Goal: Use online tool/utility: Utilize a website feature to perform a specific function

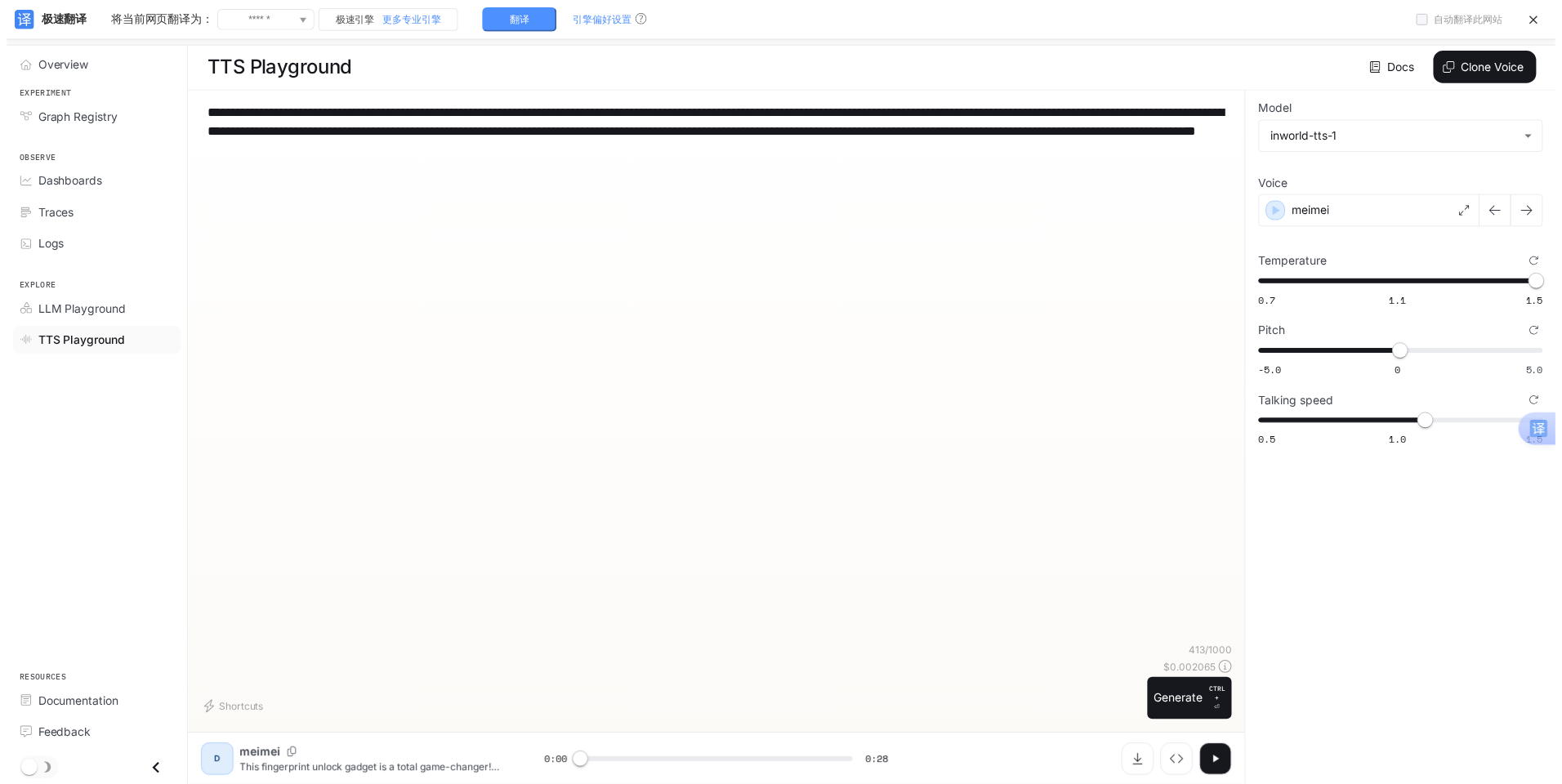
scroll to position [35, 0]
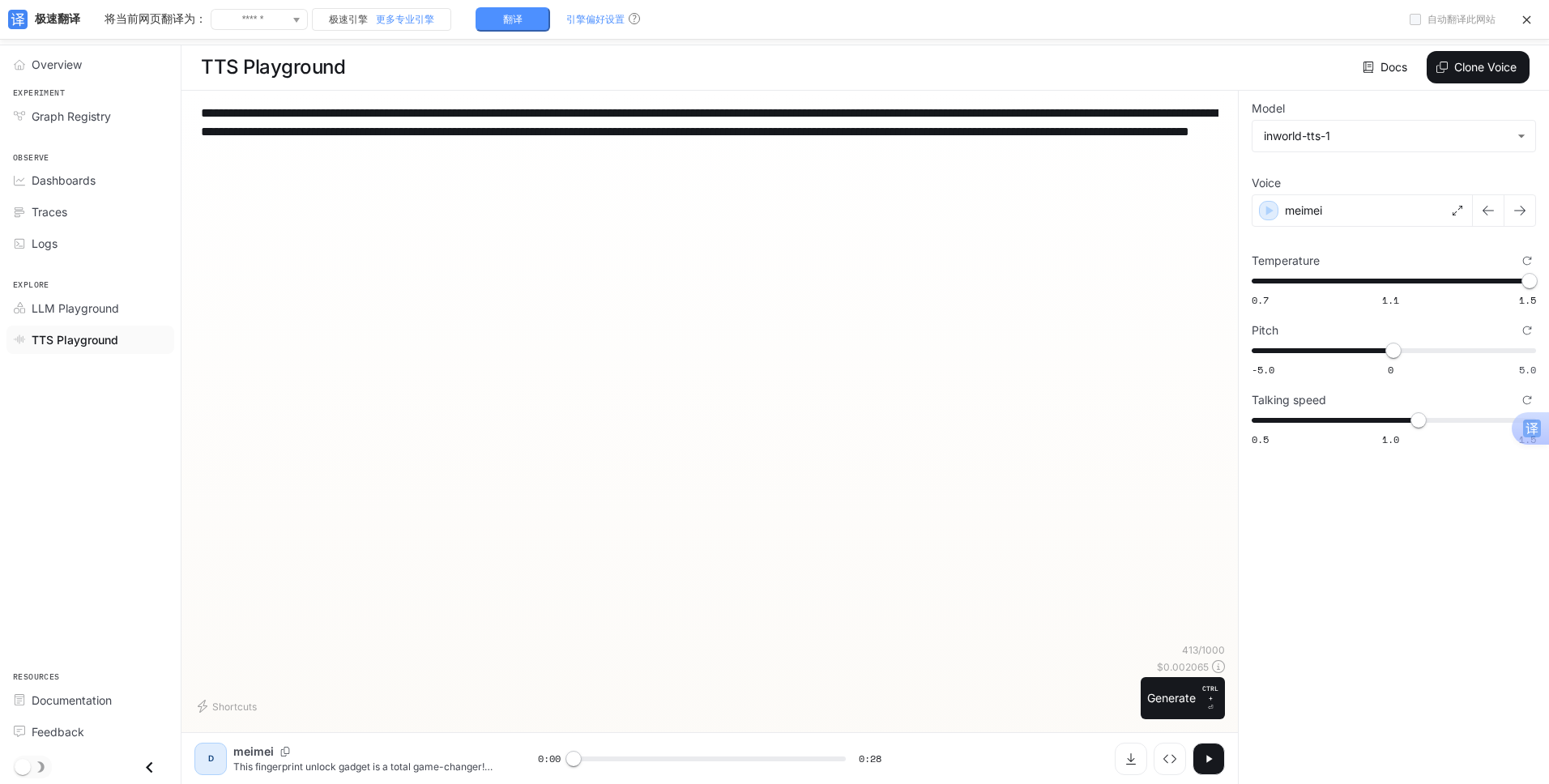
click at [825, 170] on div "**********" at bounding box center [710, 373] width 1031 height 540
type textarea "**********"
click at [1347, 218] on div "meimei" at bounding box center [1363, 210] width 221 height 32
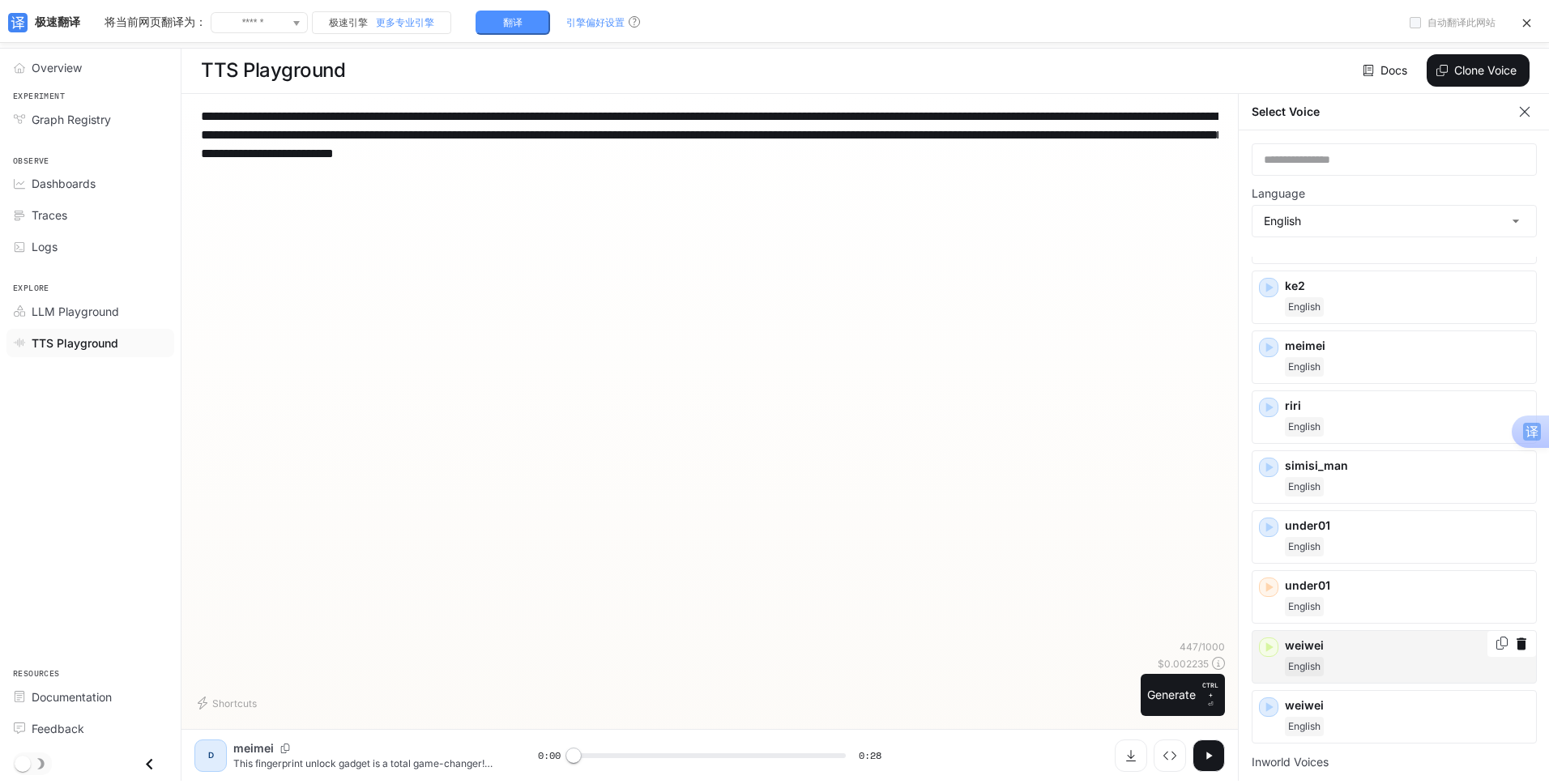
scroll to position [81, 0]
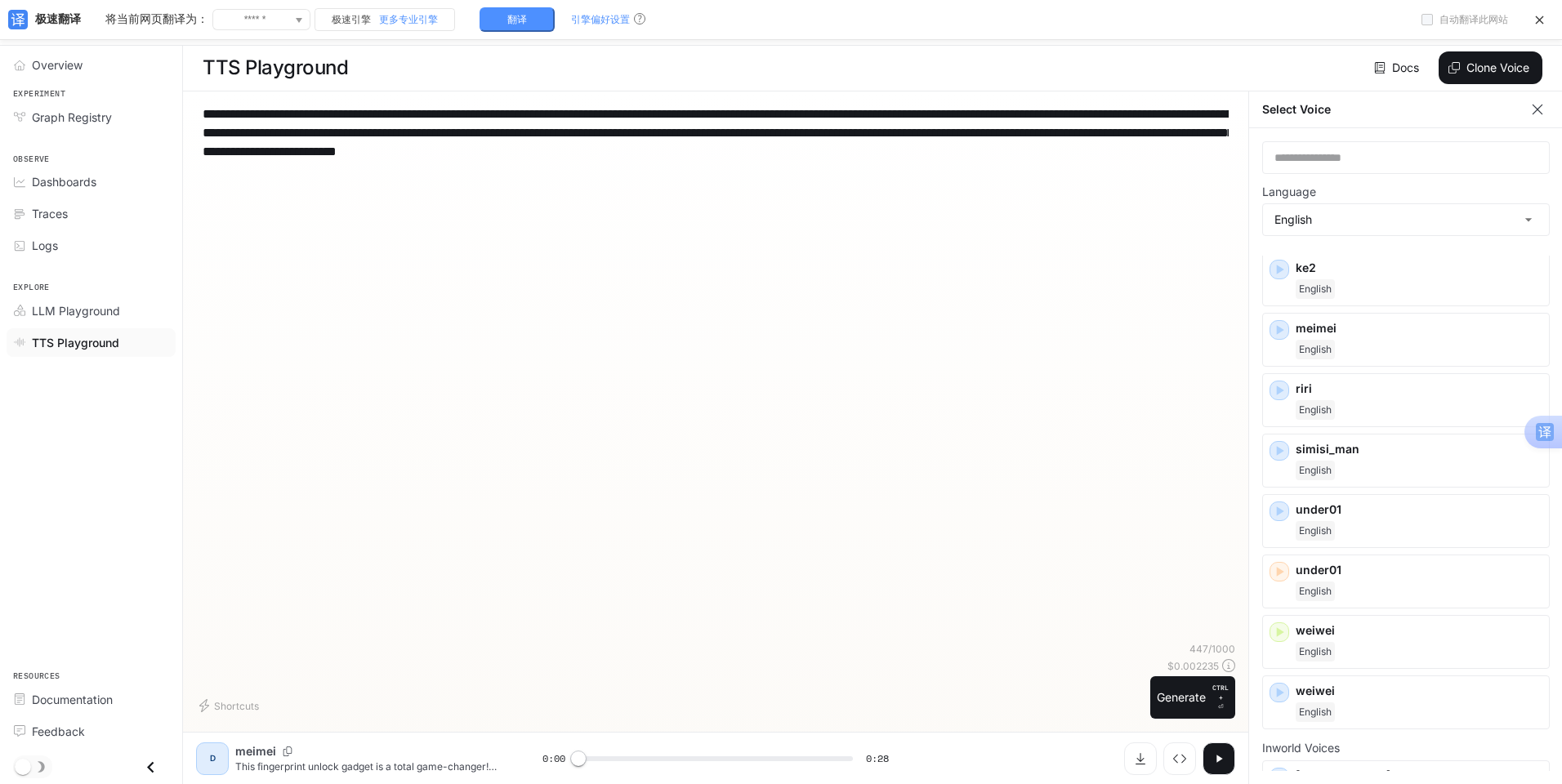
click at [1081, 534] on div "**********" at bounding box center [716, 373] width 1039 height 537
click at [1341, 457] on p "simisi_man" at bounding box center [1419, 449] width 247 height 16
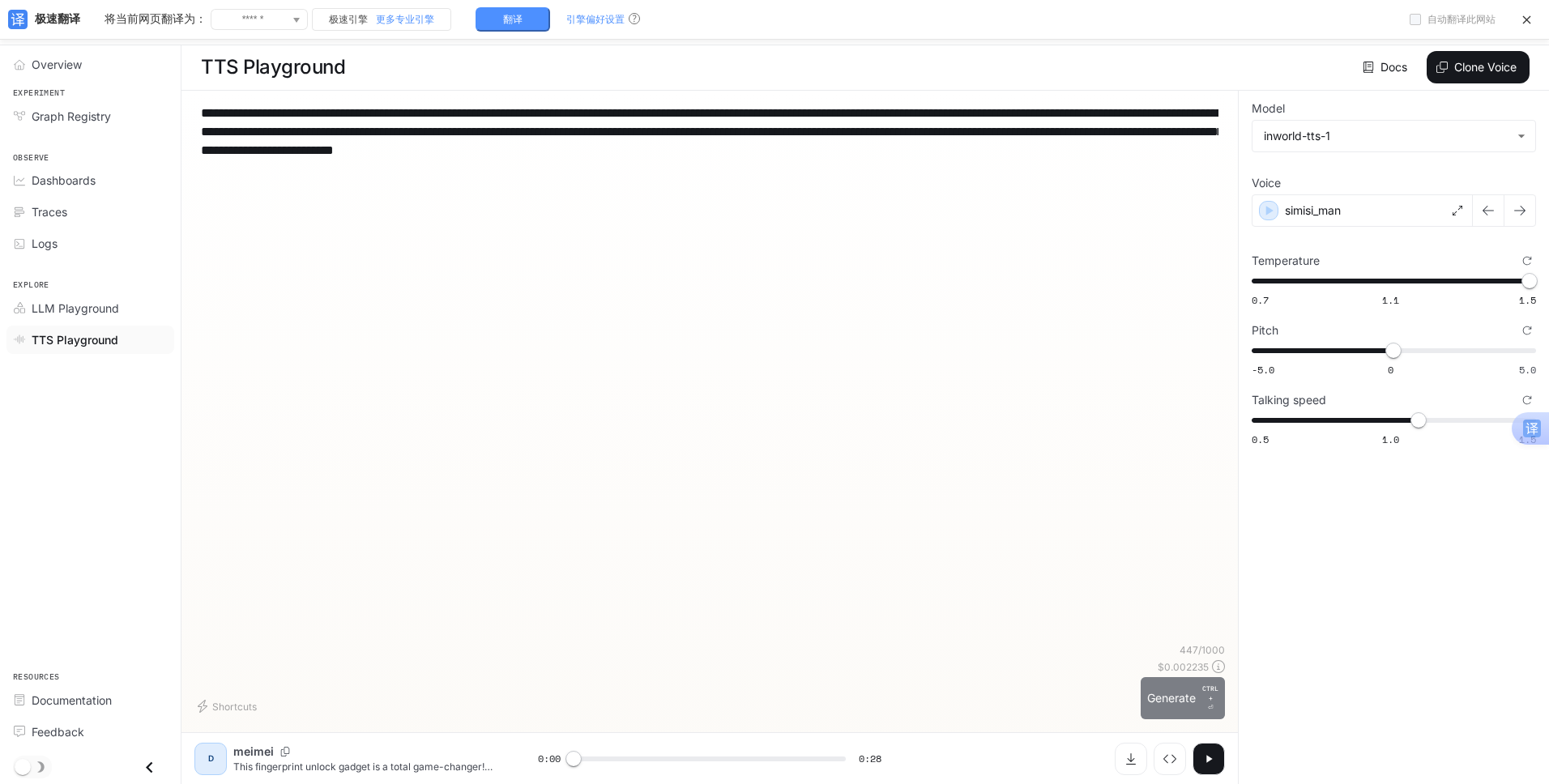
click at [1173, 697] on button "Generate CTRL + ⏎" at bounding box center [1182, 698] width 84 height 42
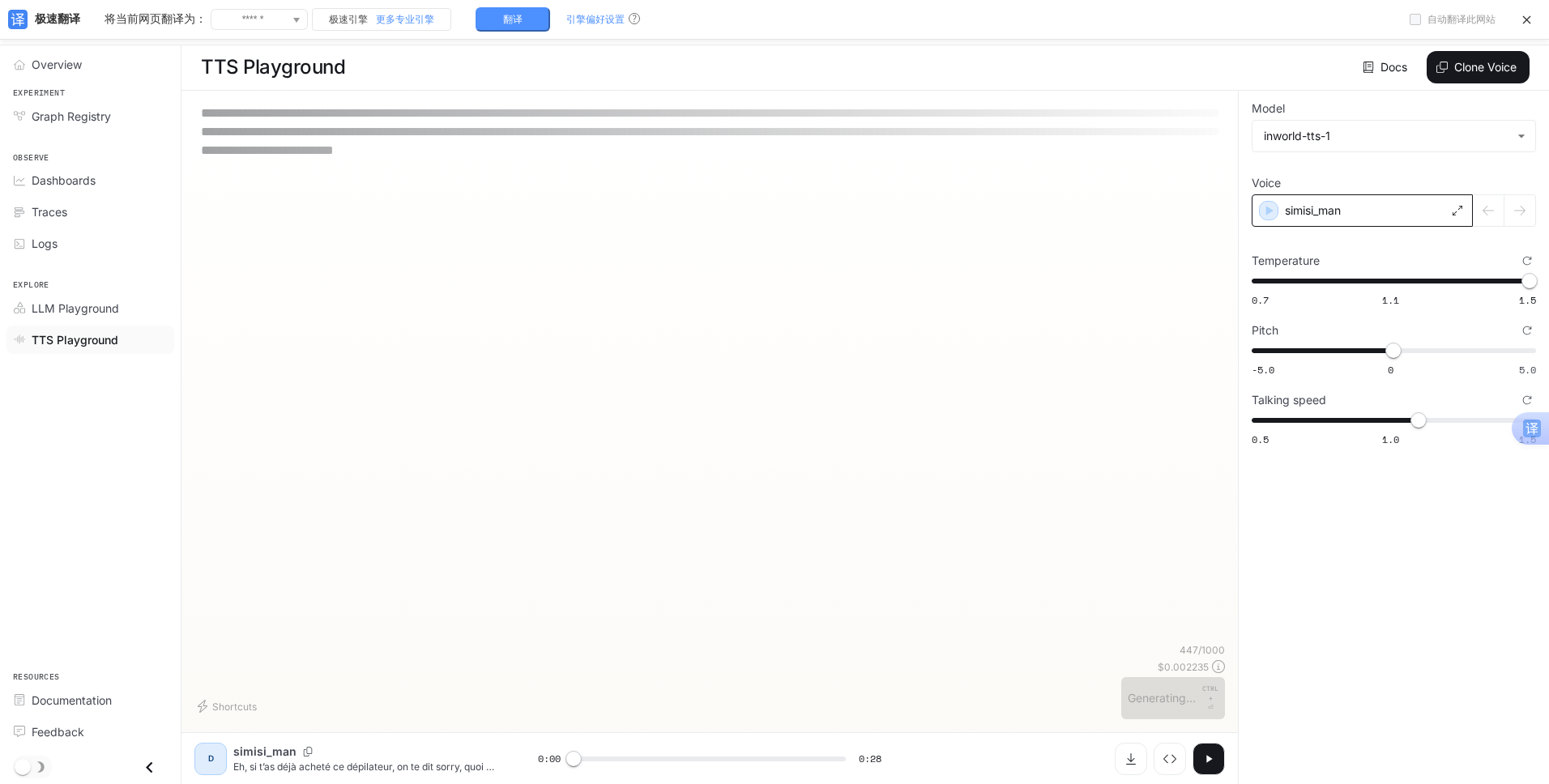
click at [1341, 209] on p "simisi_man" at bounding box center [1313, 210] width 56 height 16
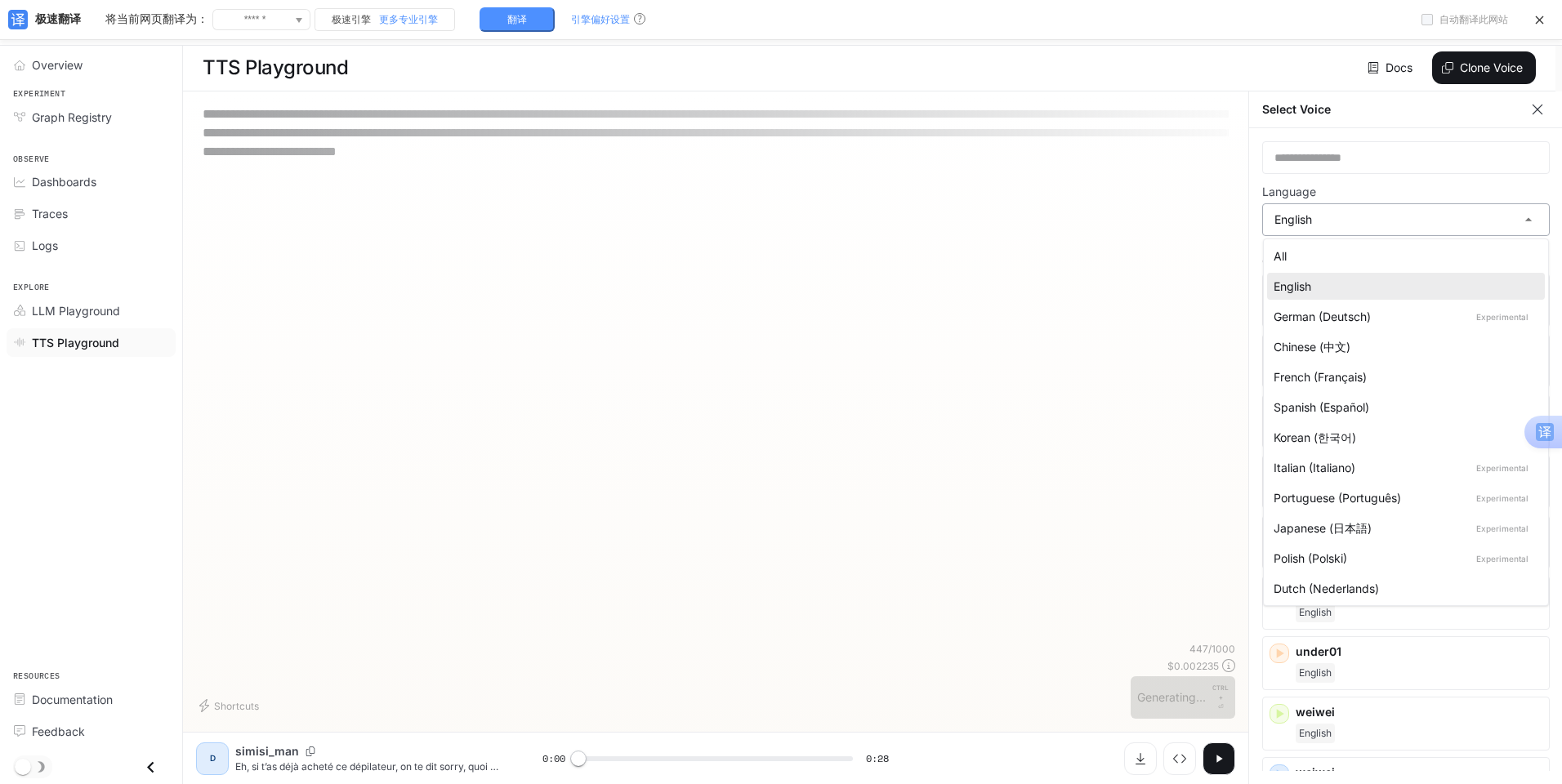
click at [1354, 207] on body "**********" at bounding box center [781, 392] width 1562 height 785
click at [1334, 377] on div "French (Français)" at bounding box center [1403, 376] width 258 height 17
type input "*****"
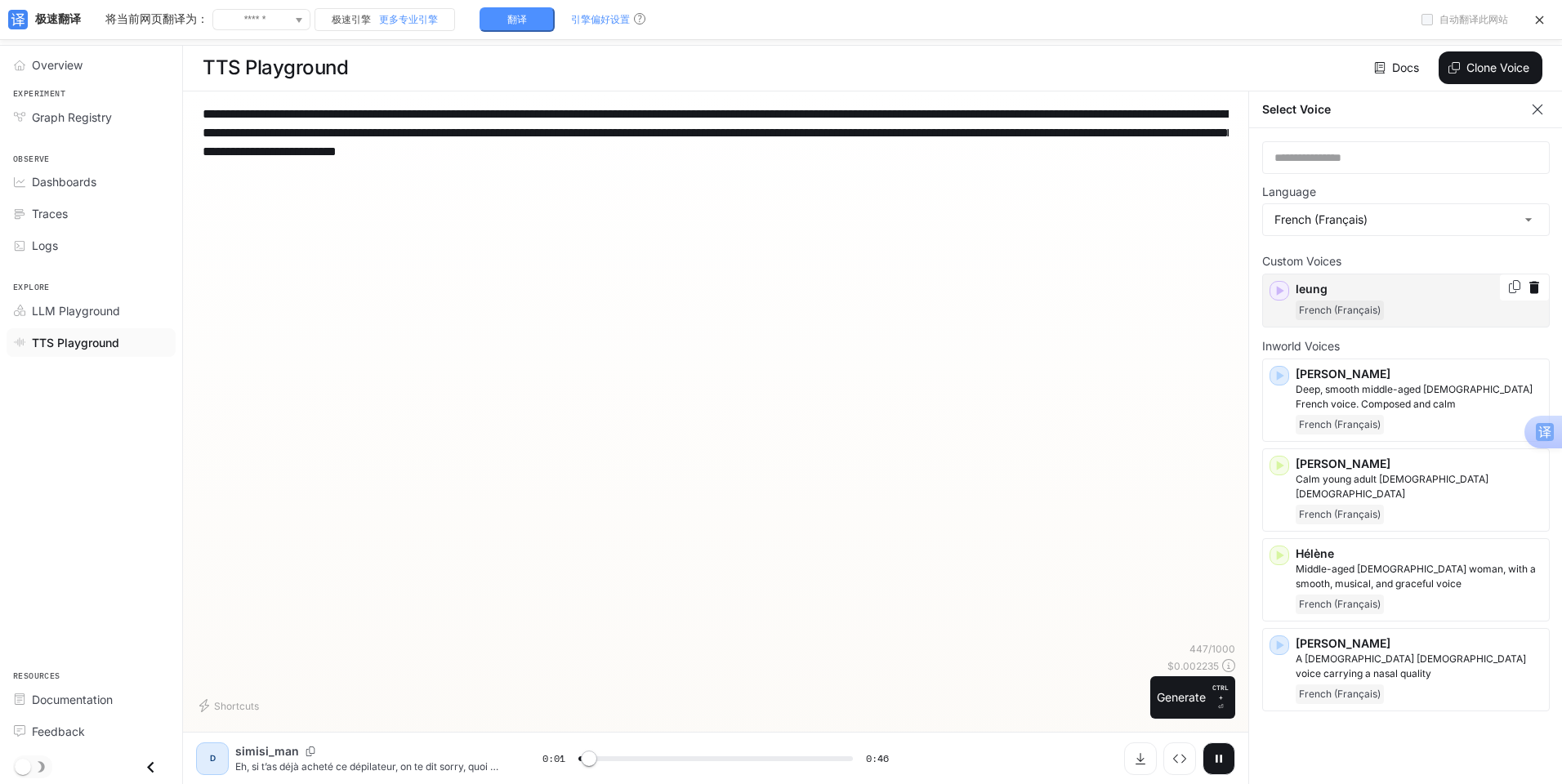
click at [1347, 284] on p "leung" at bounding box center [1419, 288] width 247 height 16
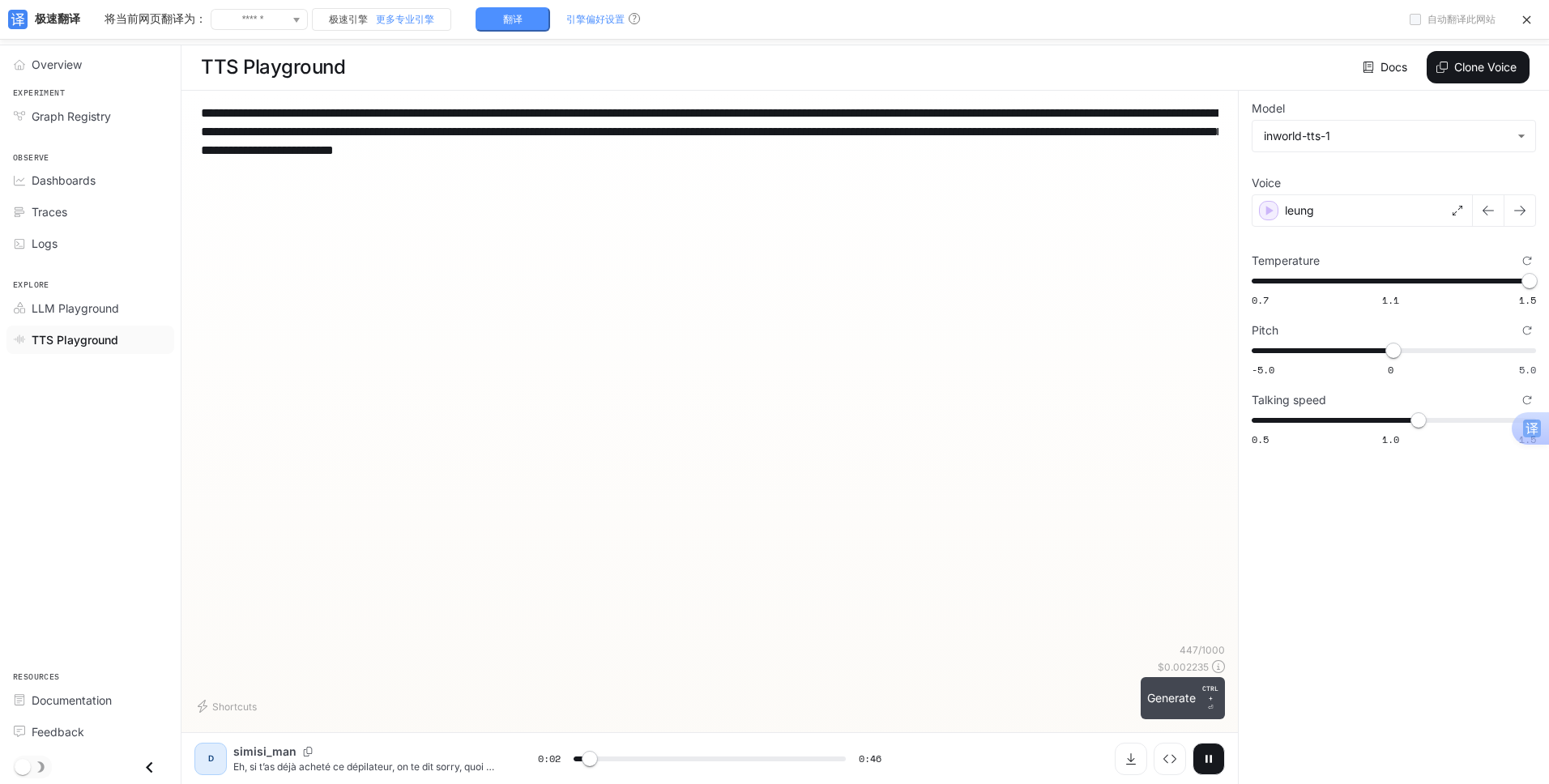
click at [1175, 698] on button "Generate CTRL + ⏎" at bounding box center [1182, 698] width 84 height 42
click at [1161, 683] on button "Generate CTRL + ⏎" at bounding box center [1182, 698] width 84 height 42
click at [1184, 679] on button "Generate CTRL + ⏎" at bounding box center [1182, 698] width 84 height 42
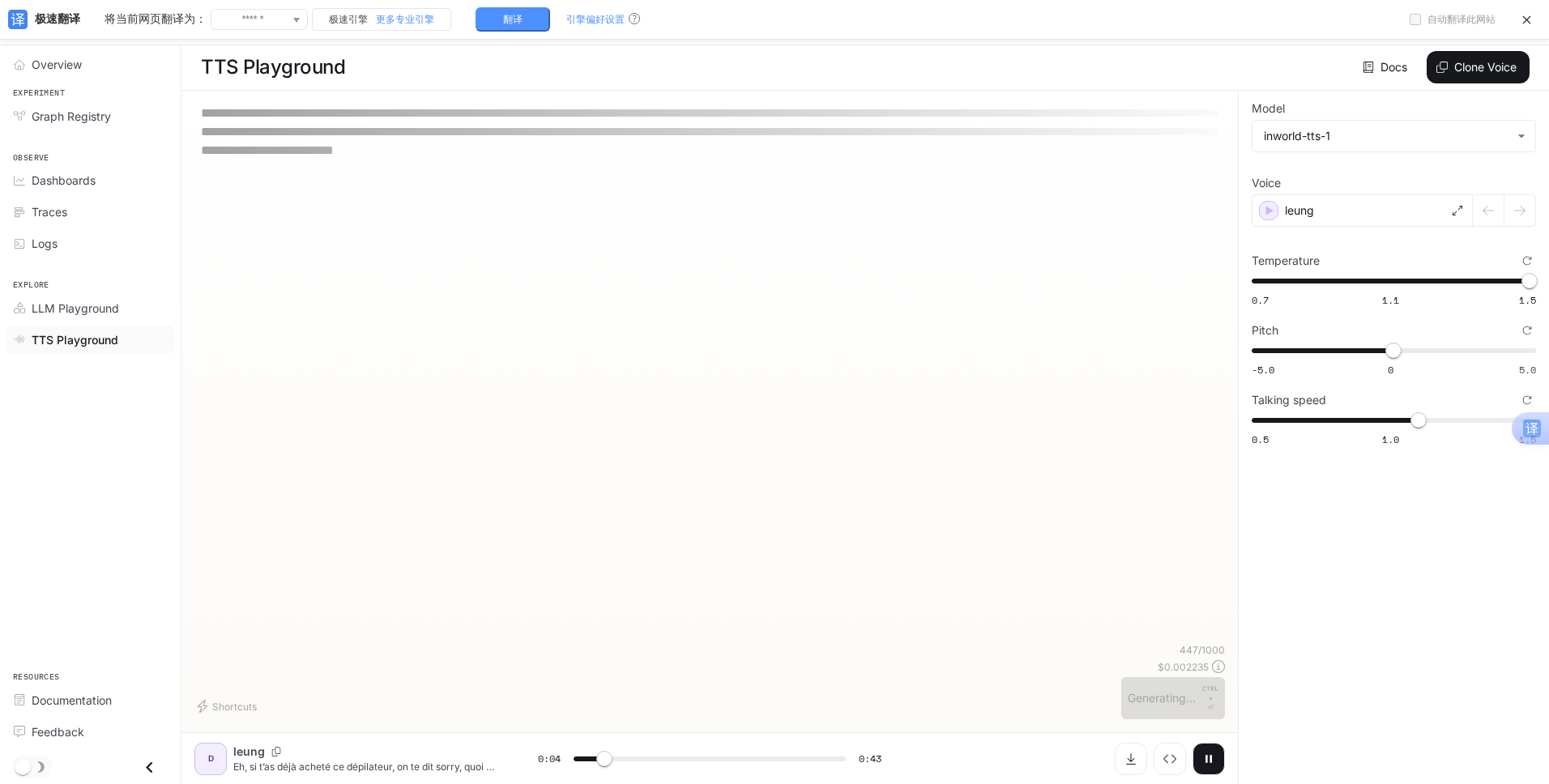
click at [1184, 684] on div "447 / 1000 $ 0.002235 Generating... CTRL + ⏎" at bounding box center [1173, 681] width 104 height 76
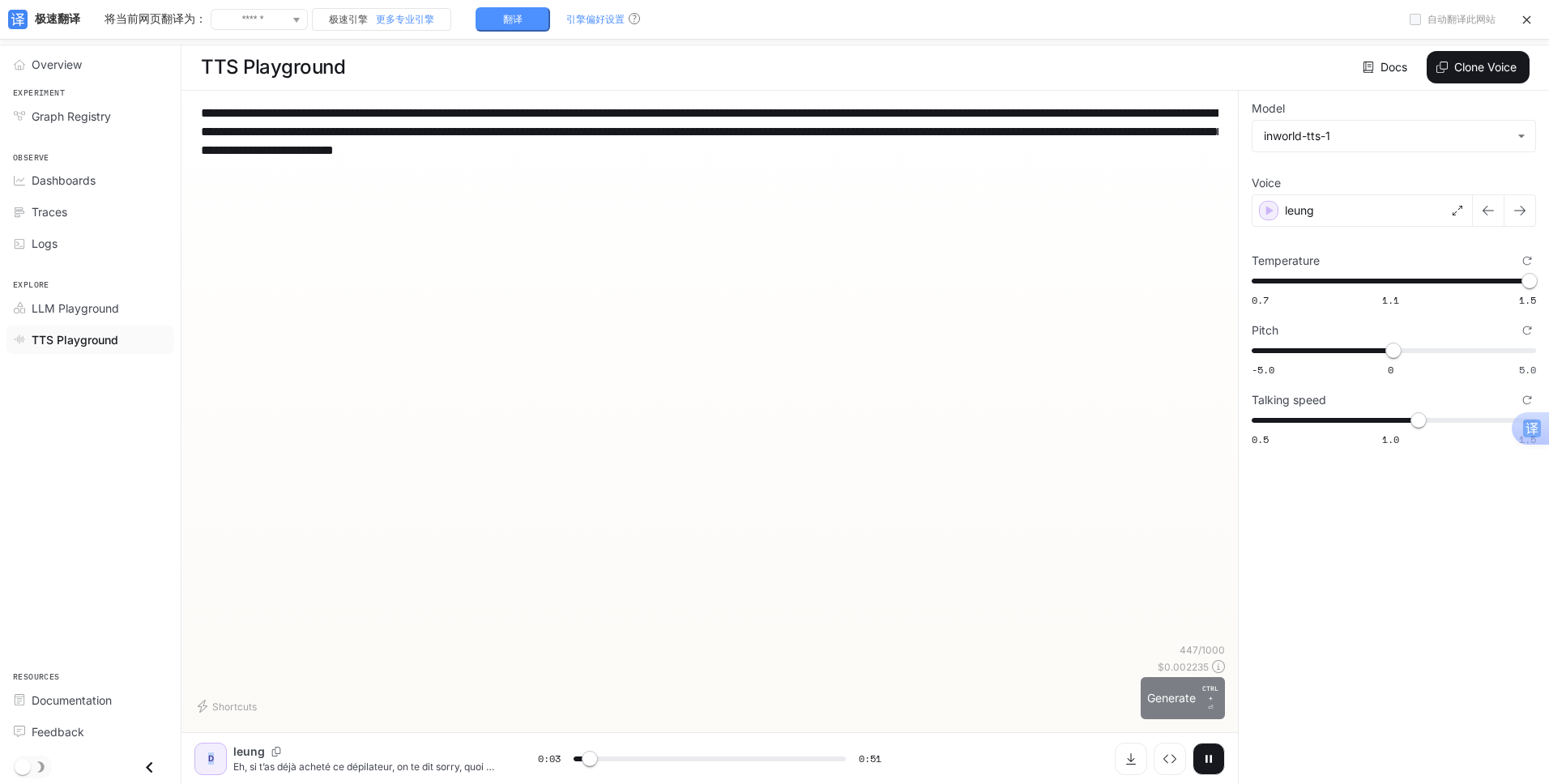
click at [1150, 705] on button "Generate CTRL + ⏎" at bounding box center [1182, 698] width 84 height 42
drag, startPoint x: 601, startPoint y: 758, endPoint x: 558, endPoint y: 760, distance: 43.0
click at [566, 760] on span at bounding box center [573, 758] width 16 height 16
click at [1165, 687] on button "Generate CTRL + ⏎" at bounding box center [1182, 698] width 84 height 42
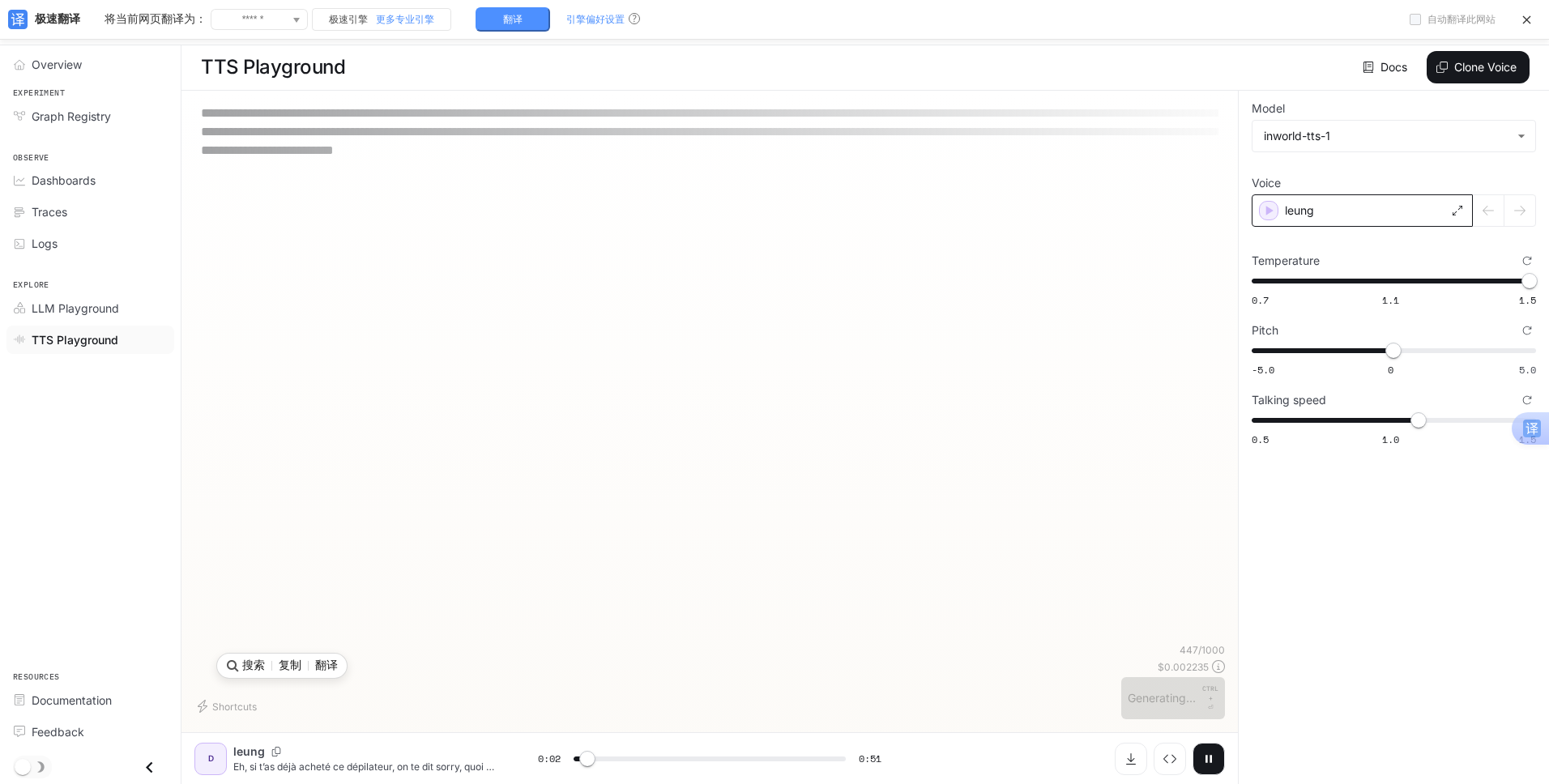
click at [1364, 218] on div "leung" at bounding box center [1363, 210] width 221 height 32
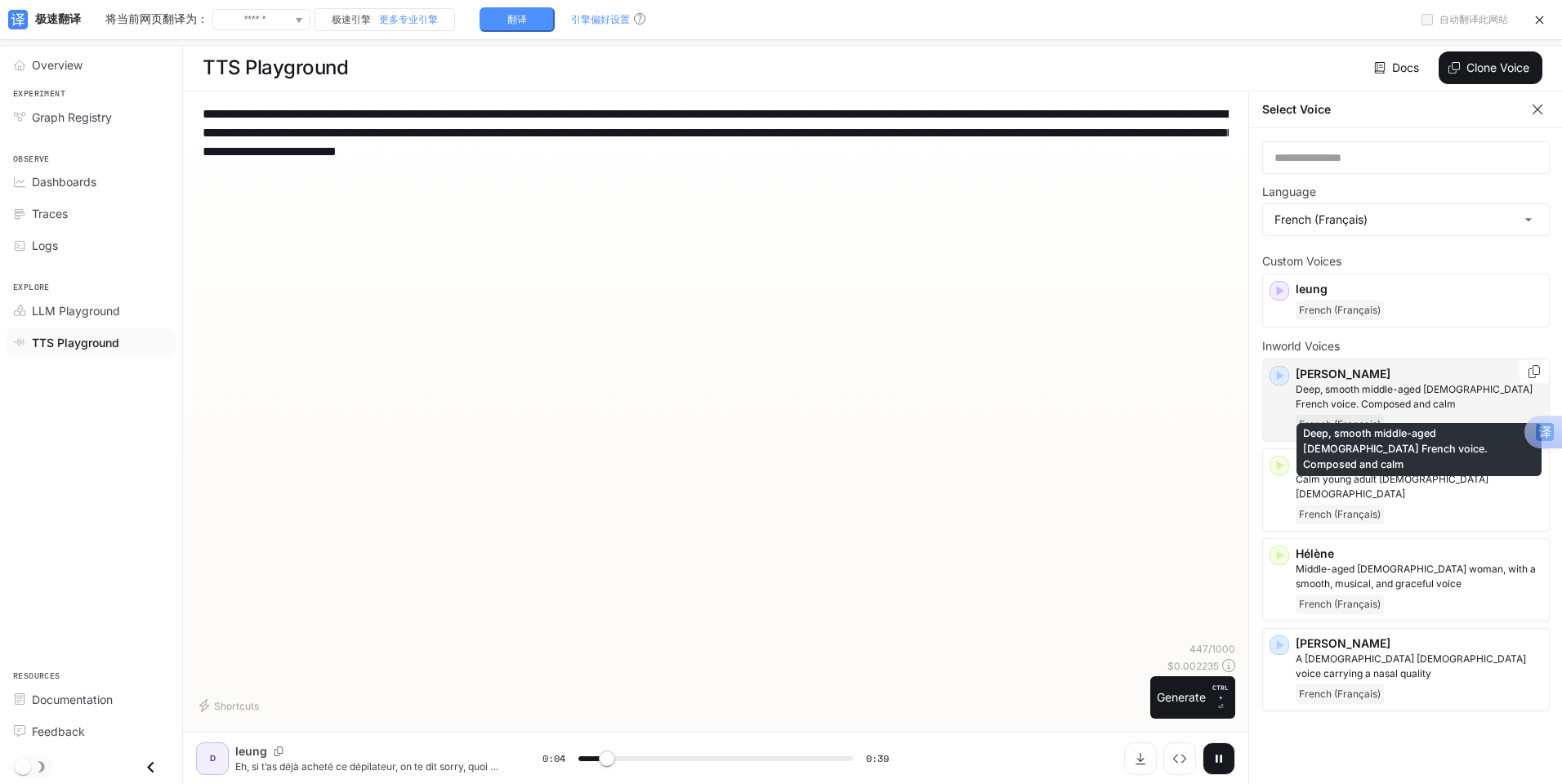
click at [1335, 376] on p "[PERSON_NAME]" at bounding box center [1419, 373] width 247 height 16
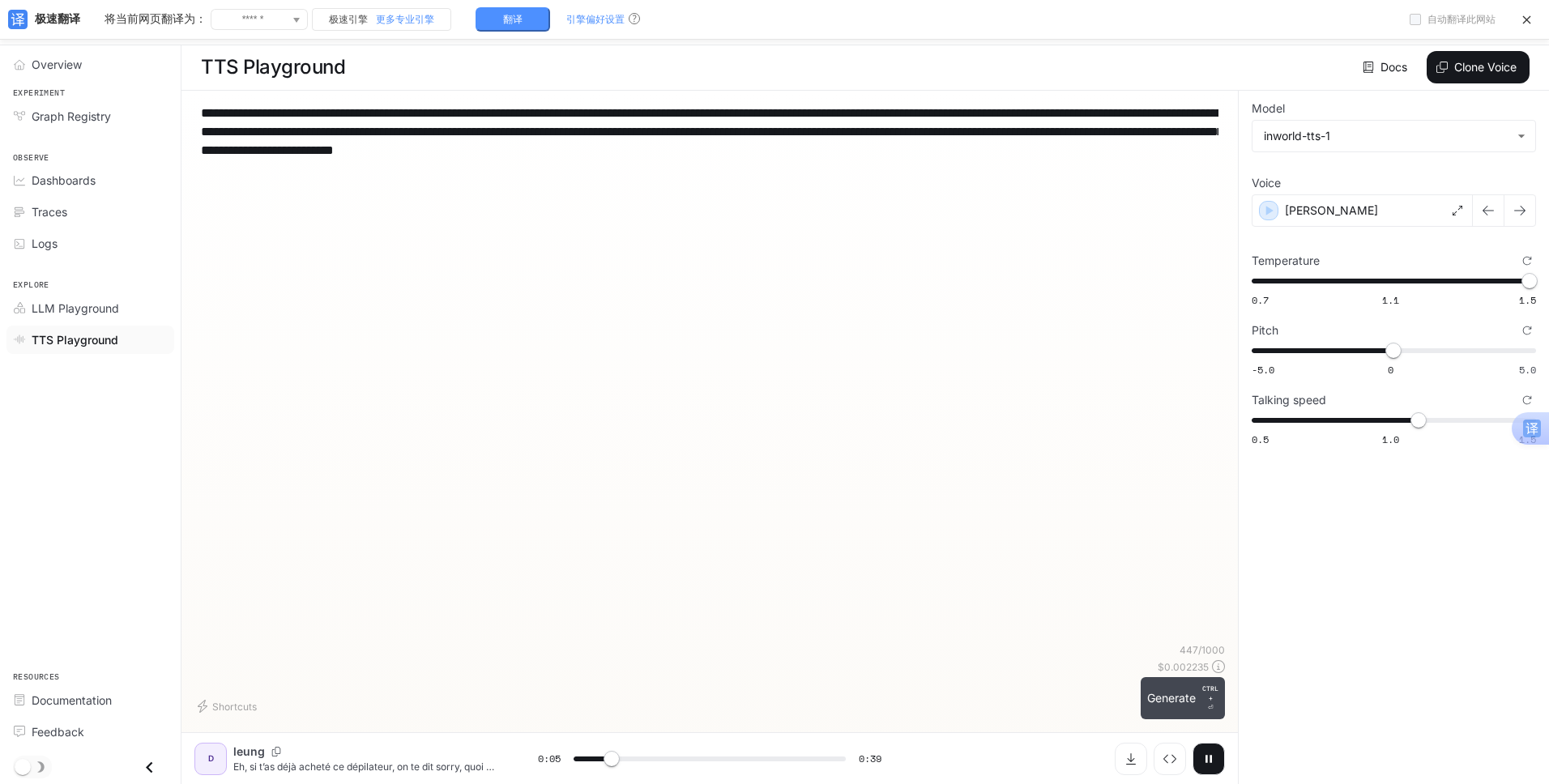
click at [1178, 713] on button "Generate CTRL + ⏎" at bounding box center [1182, 698] width 84 height 42
click at [1130, 755] on icon "Download audio" at bounding box center [1131, 759] width 13 height 13
drag, startPoint x: 202, startPoint y: 108, endPoint x: 845, endPoint y: 148, distance: 644.2
click at [845, 148] on textarea "**********" at bounding box center [710, 131] width 1017 height 56
click at [1334, 212] on div "[PERSON_NAME]" at bounding box center [1363, 210] width 221 height 32
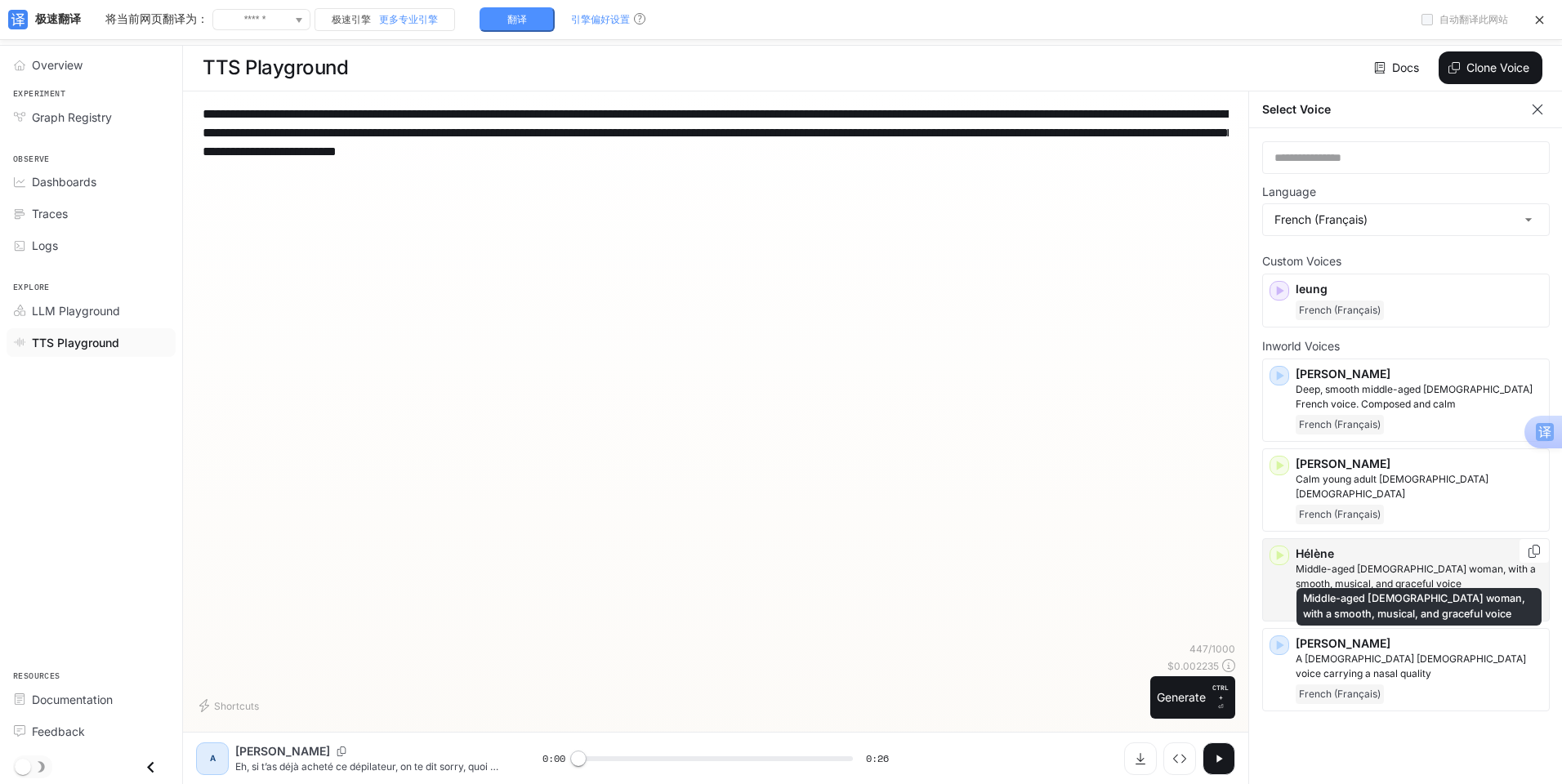
click at [1377, 562] on p "Middle-aged [DEMOGRAPHIC_DATA] woman, with a smooth, musical, and graceful voice" at bounding box center [1419, 576] width 247 height 29
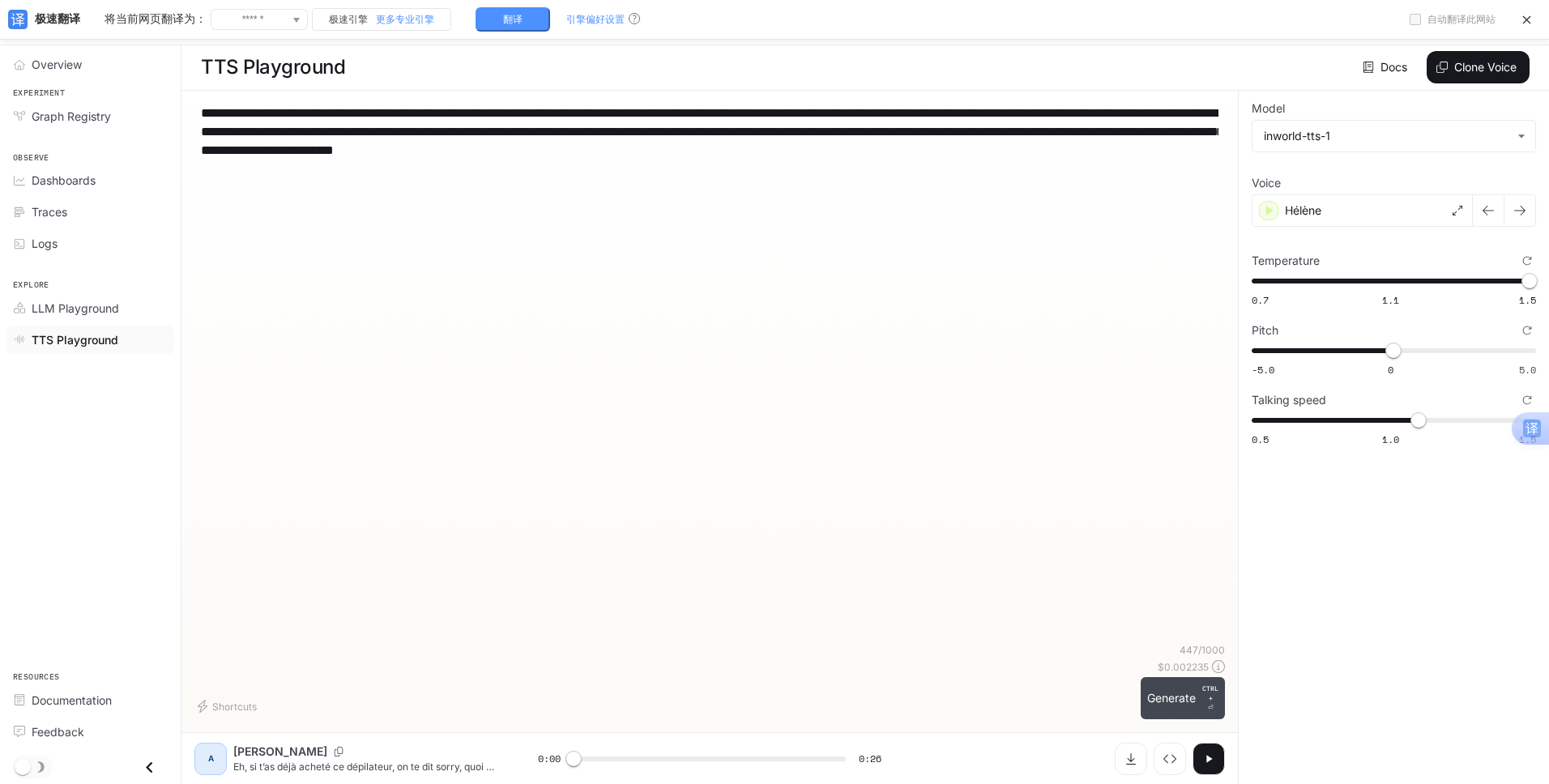
click at [1172, 683] on button "Generate CTRL + ⏎" at bounding box center [1182, 698] width 84 height 42
click at [1340, 214] on div "Hélène" at bounding box center [1363, 210] width 221 height 32
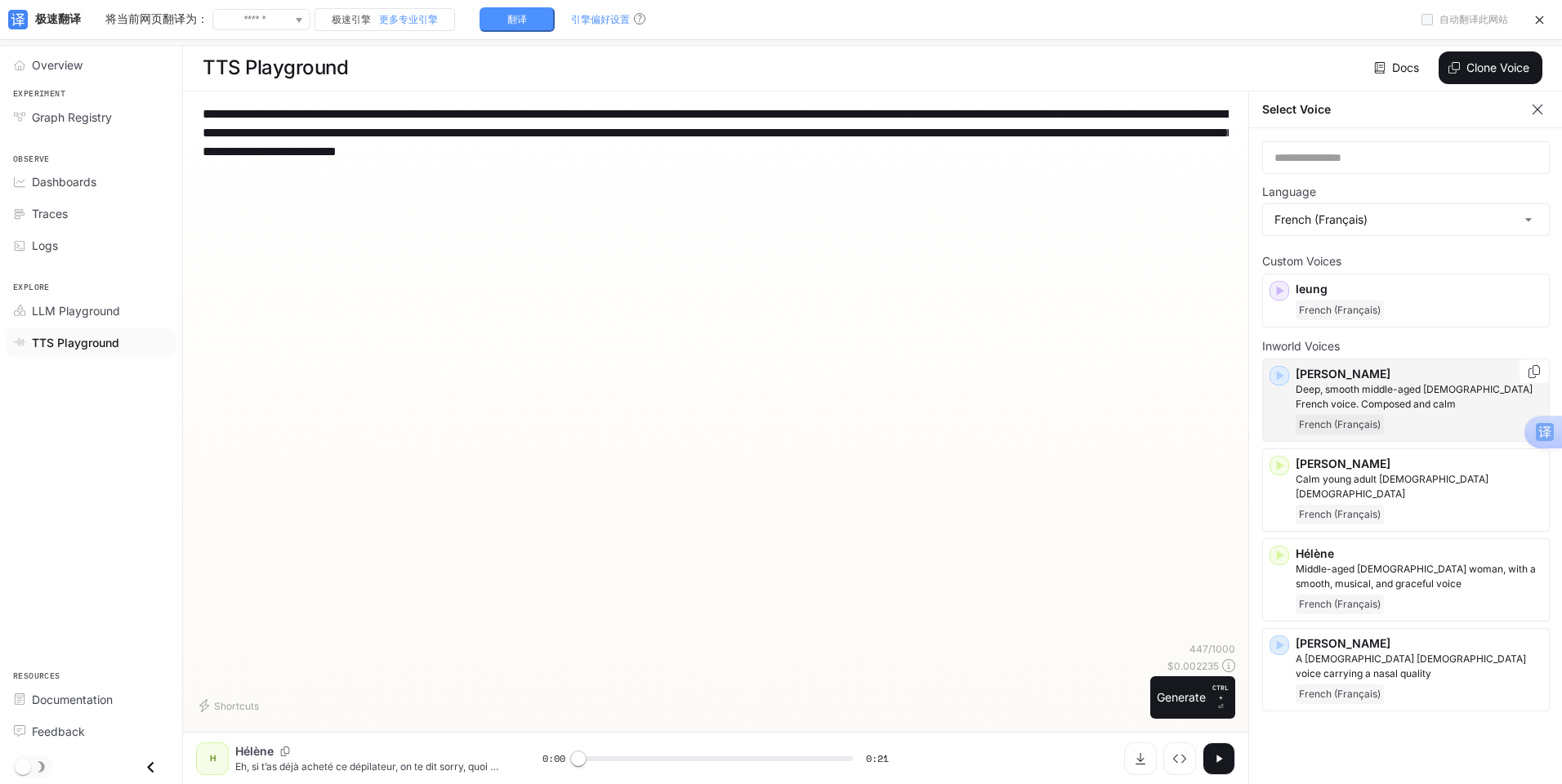
click at [1376, 391] on p "Deep, smooth middle-aged [DEMOGRAPHIC_DATA] French voice. Composed and calm" at bounding box center [1419, 397] width 247 height 29
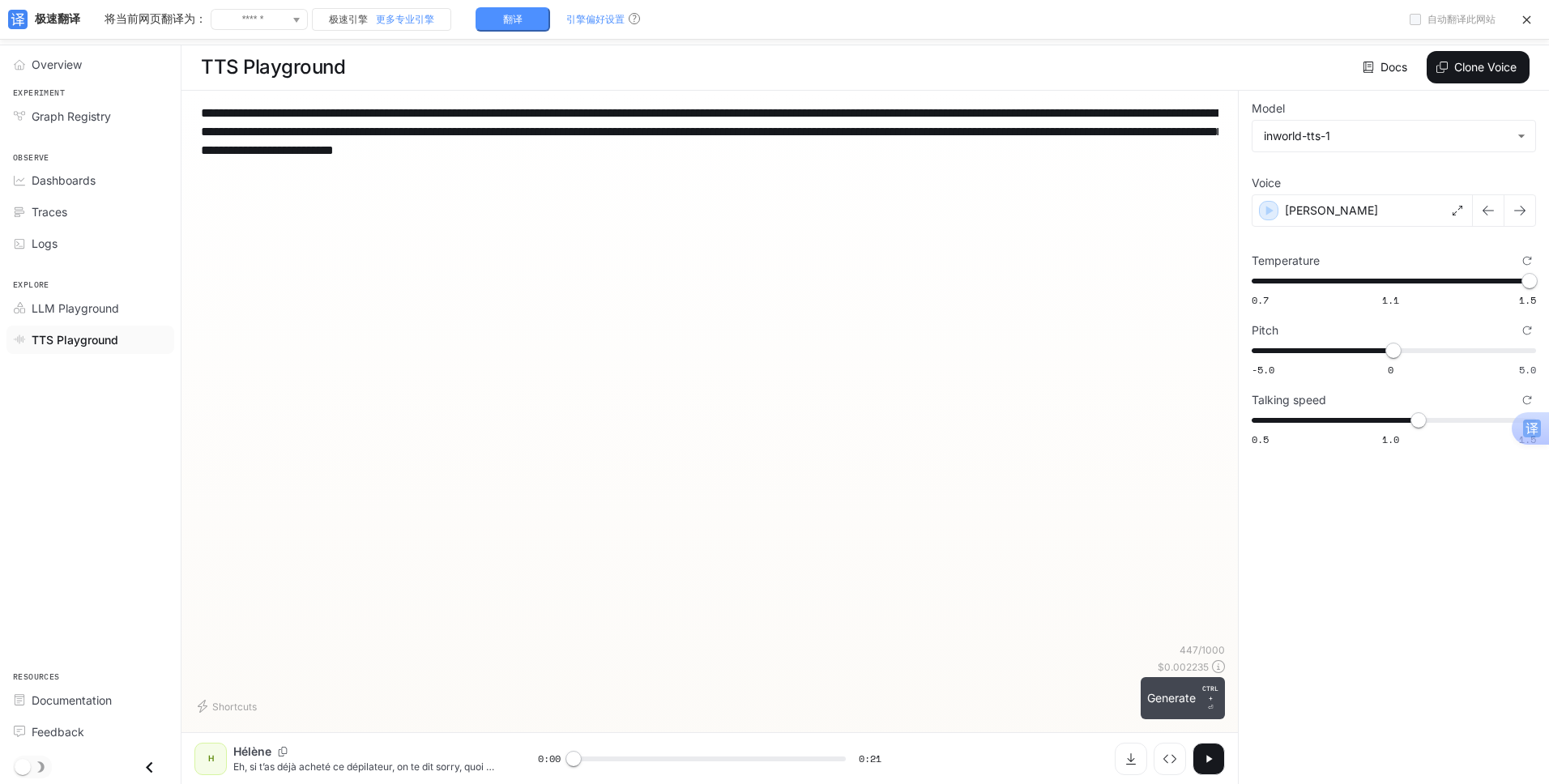
click at [1161, 703] on button "Generate CTRL + ⏎" at bounding box center [1182, 698] width 84 height 42
click at [1151, 710] on button "Generate CTRL + ⏎" at bounding box center [1182, 698] width 84 height 42
click at [1180, 707] on button "Generate CTRL + ⏎" at bounding box center [1182, 698] width 84 height 42
click at [1131, 763] on icon "Download audio" at bounding box center [1131, 759] width 10 height 12
click at [1187, 695] on button "Generate CTRL + ⏎" at bounding box center [1182, 698] width 84 height 42
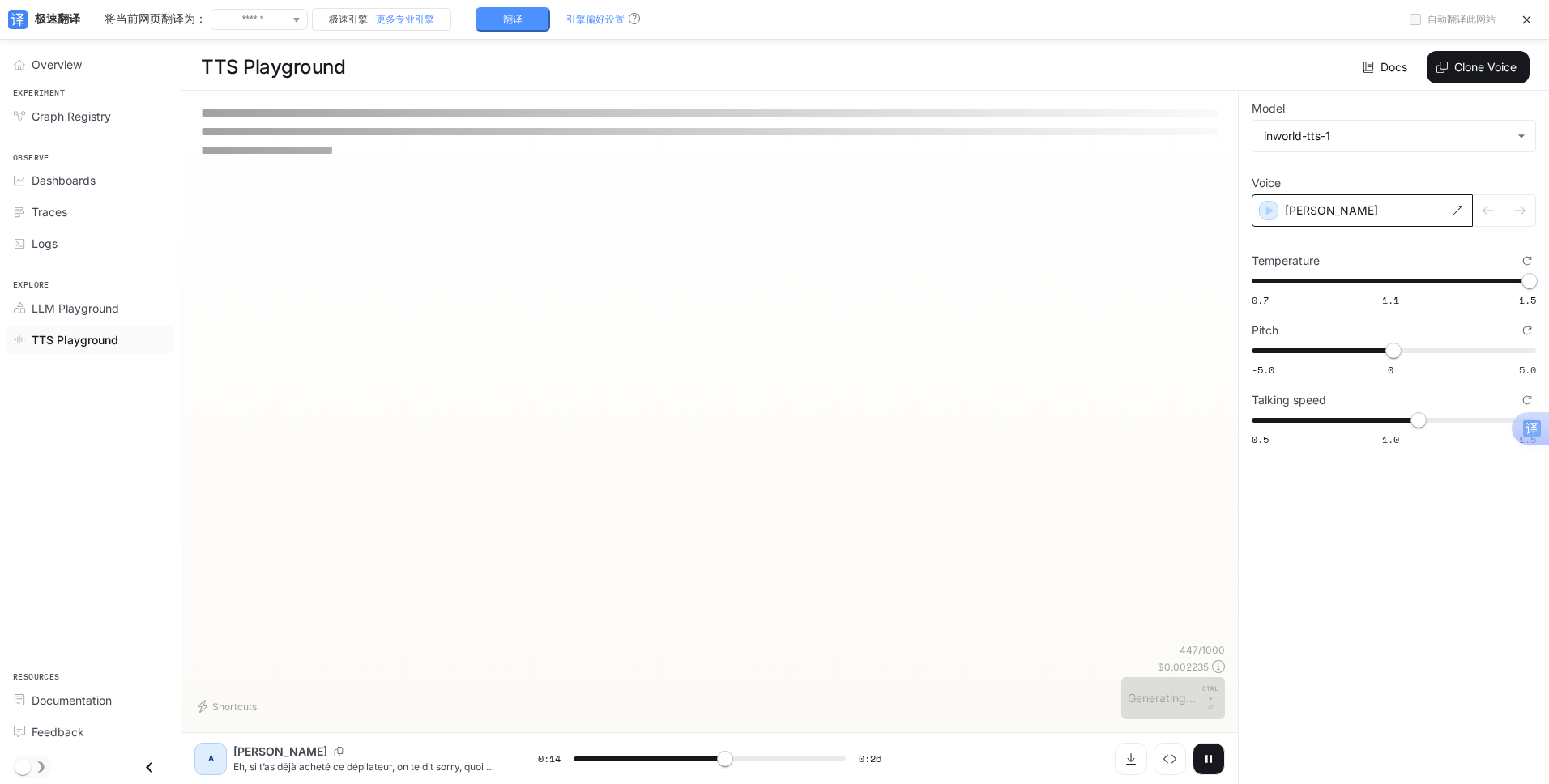
click at [1358, 210] on div "[PERSON_NAME]" at bounding box center [1363, 210] width 221 height 32
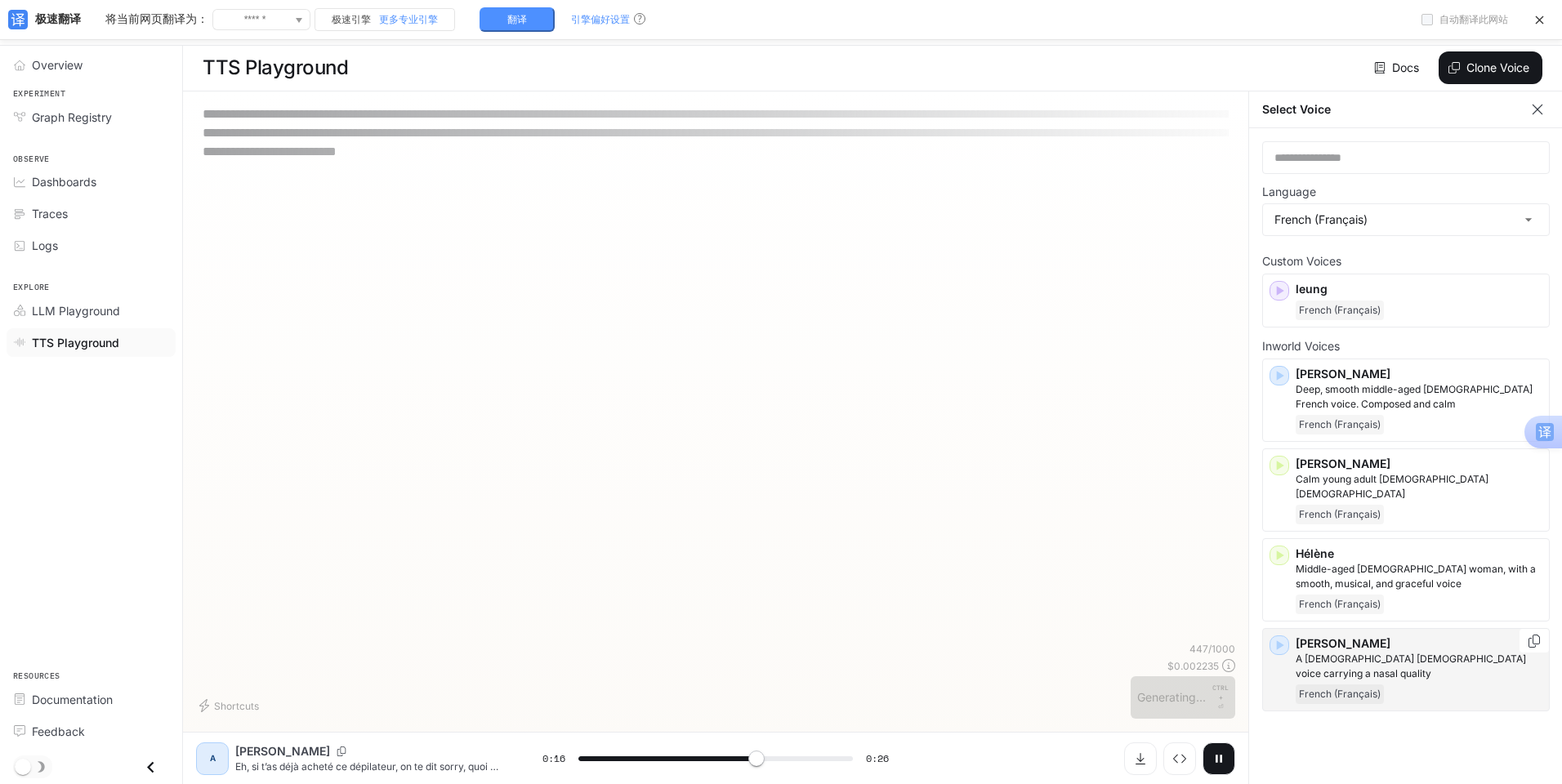
click at [1347, 636] on p "[PERSON_NAME]" at bounding box center [1419, 643] width 247 height 16
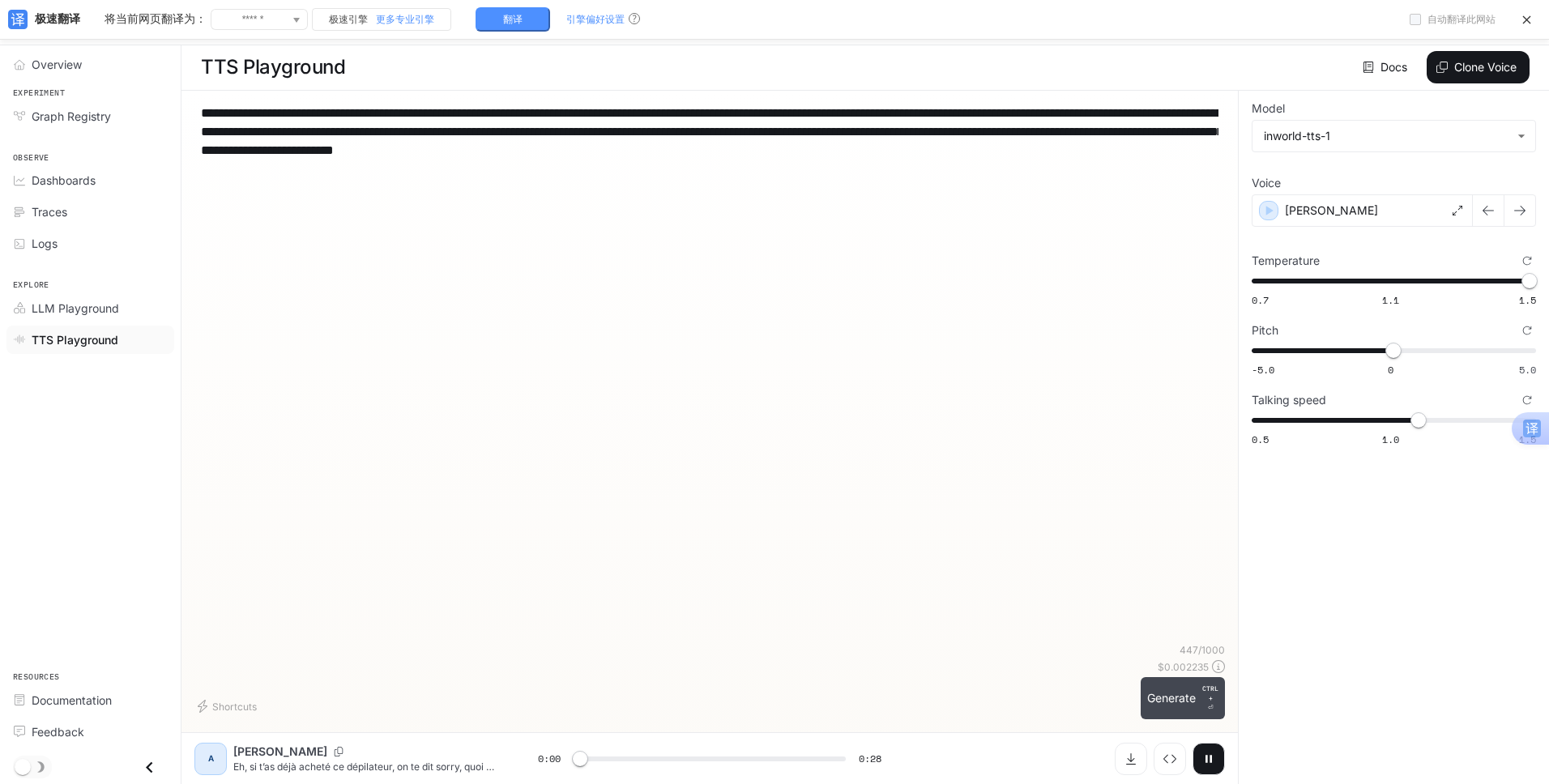
click at [1156, 687] on button "Generate CTRL + ⏎" at bounding box center [1182, 698] width 84 height 42
type input "*"
